Goal: Task Accomplishment & Management: Use online tool/utility

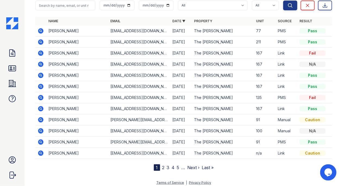
scroll to position [37, 0]
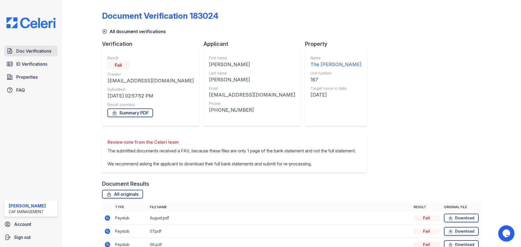
click at [23, 51] on span "Doc Verifications" at bounding box center [33, 51] width 35 height 7
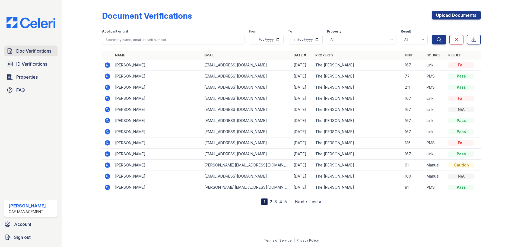
click at [38, 49] on span "Doc Verifications" at bounding box center [33, 51] width 35 height 7
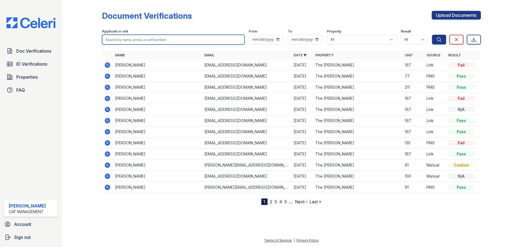
click at [164, 40] on input "search" at bounding box center [173, 40] width 142 height 10
click at [149, 40] on input "search" at bounding box center [173, 40] width 142 height 10
type input "deway"
click at [432, 35] on button "Search" at bounding box center [439, 40] width 14 height 10
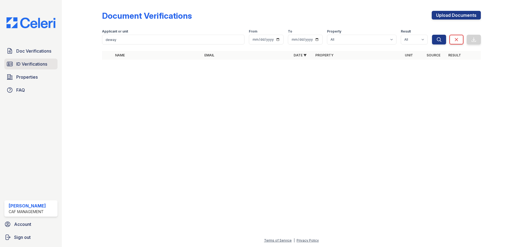
click at [29, 60] on link "ID Verifications" at bounding box center [30, 64] width 53 height 11
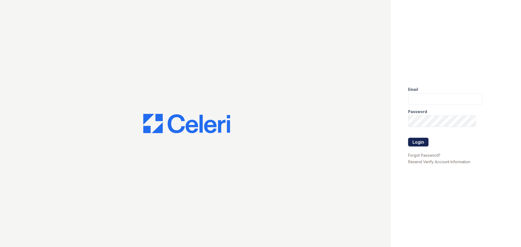
type input "[DOMAIN_NAME][EMAIL_ADDRESS][DOMAIN_NAME]"
click at [416, 141] on button "Login" at bounding box center [418, 142] width 20 height 9
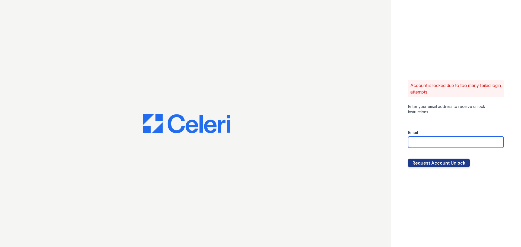
click at [429, 137] on input "email" at bounding box center [456, 142] width 96 height 11
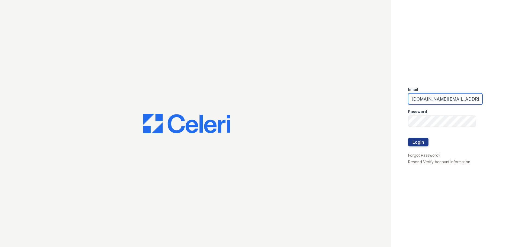
click at [434, 100] on input "kimberly.pm@cafmanagement.com" at bounding box center [445, 98] width 74 height 11
type input "[DOMAIN_NAME][EMAIL_ADDRESS][DOMAIN_NAME]"
click at [423, 142] on button "Login" at bounding box center [418, 142] width 20 height 9
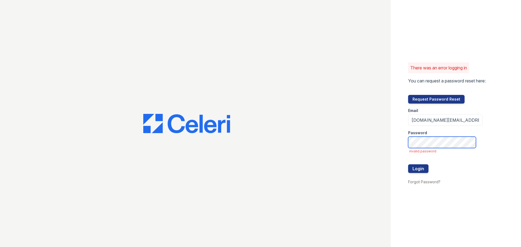
click at [408, 164] on button "Login" at bounding box center [418, 168] width 20 height 9
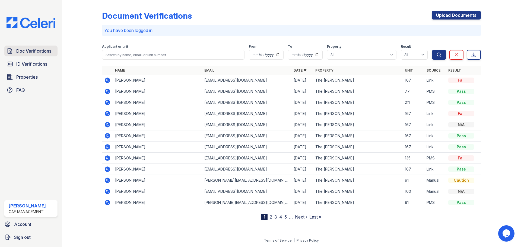
click at [33, 51] on span "Doc Verifications" at bounding box center [33, 51] width 35 height 7
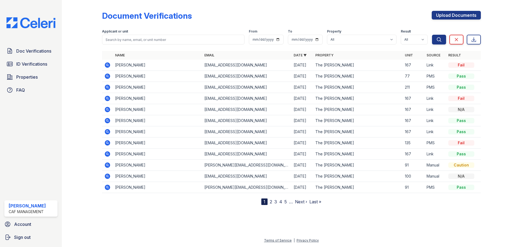
click at [108, 77] on icon at bounding box center [107, 76] width 5 height 5
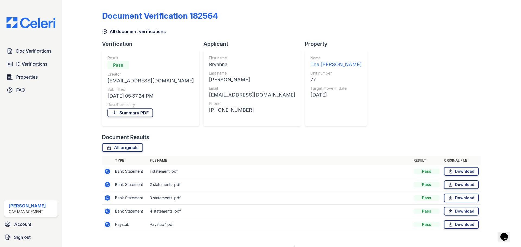
click at [135, 113] on link "Summary PDF" at bounding box center [130, 113] width 46 height 9
click at [31, 65] on span "ID Verifications" at bounding box center [31, 64] width 31 height 7
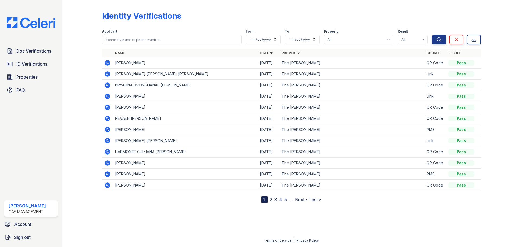
click at [107, 87] on icon at bounding box center [107, 85] width 5 height 5
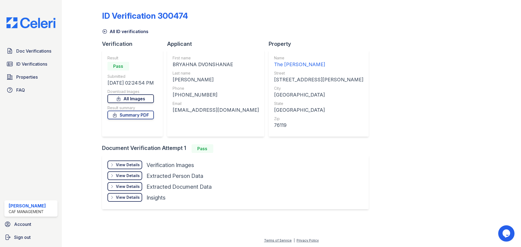
click at [140, 99] on link "All Images" at bounding box center [130, 98] width 46 height 9
click at [133, 116] on link "Summary PDF" at bounding box center [130, 115] width 46 height 9
